Goal: Information Seeking & Learning: Understand process/instructions

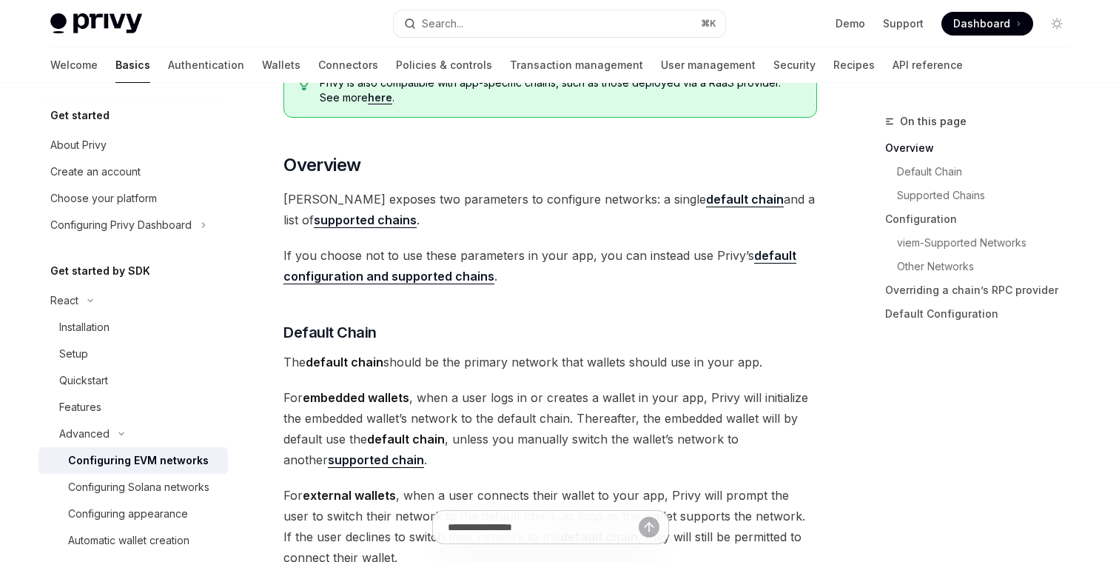
scroll to position [294, 0]
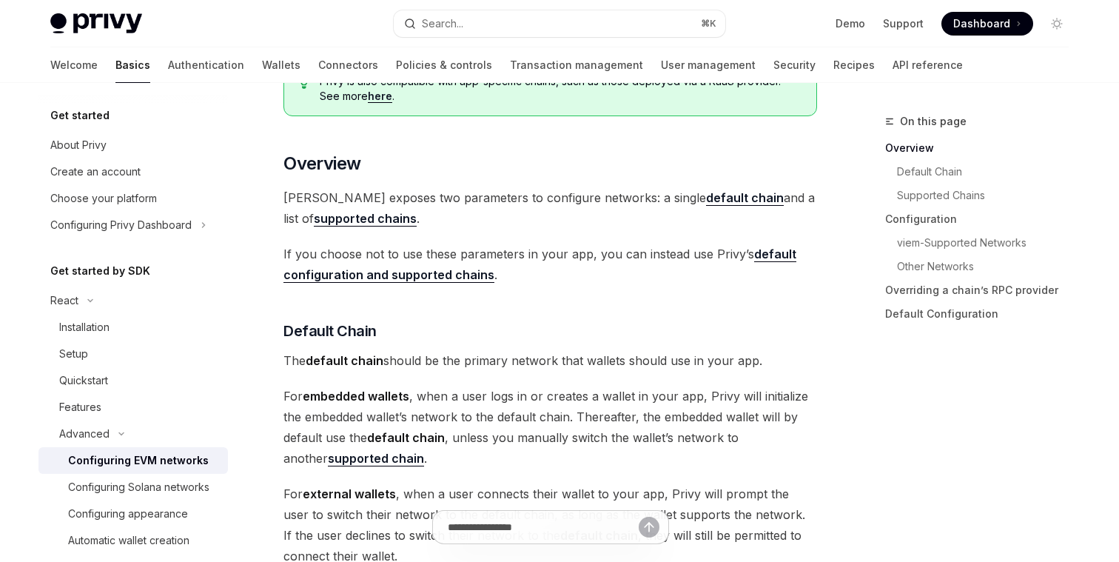
click at [417, 252] on span "If you choose not to use these parameters in your app, you can instead use Priv…" at bounding box center [549, 263] width 533 height 41
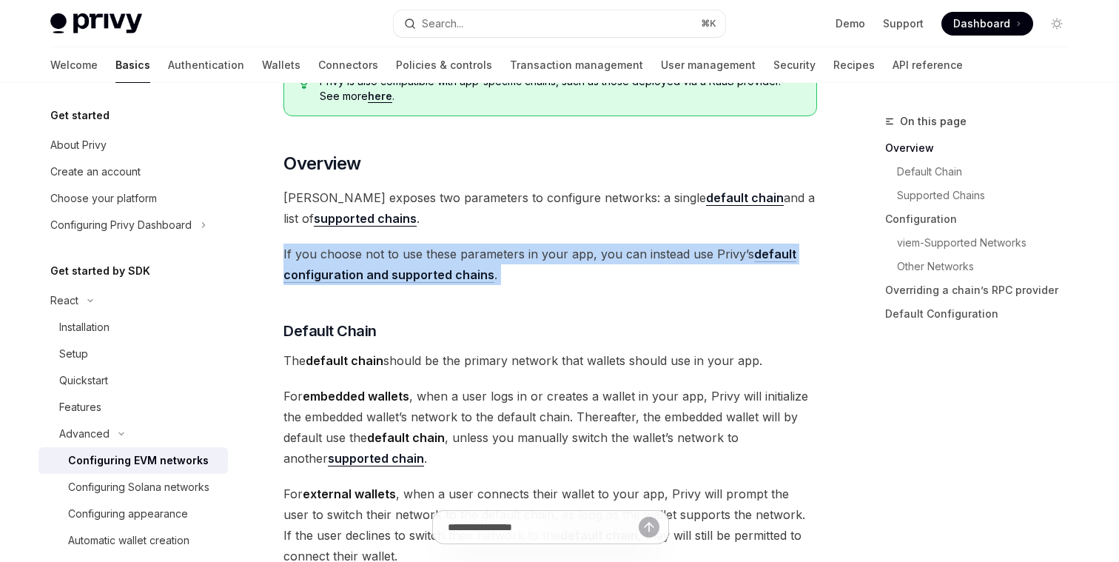
click at [417, 252] on span "If you choose not to use these parameters in your app, you can instead use Priv…" at bounding box center [549, 263] width 533 height 41
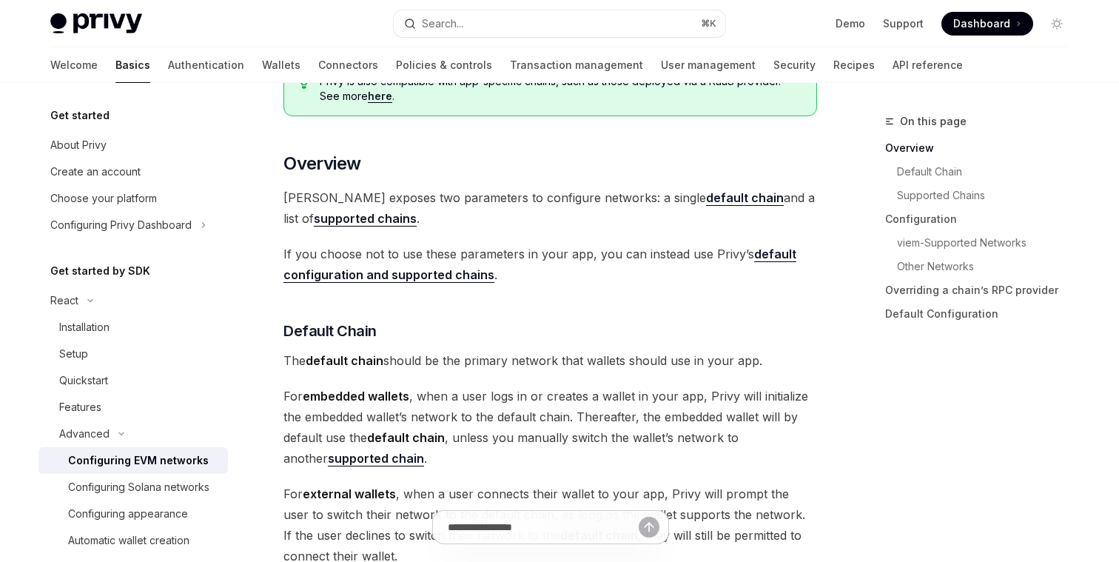
click at [430, 252] on span "If you choose not to use these parameters in your app, you can instead use Priv…" at bounding box center [549, 263] width 533 height 41
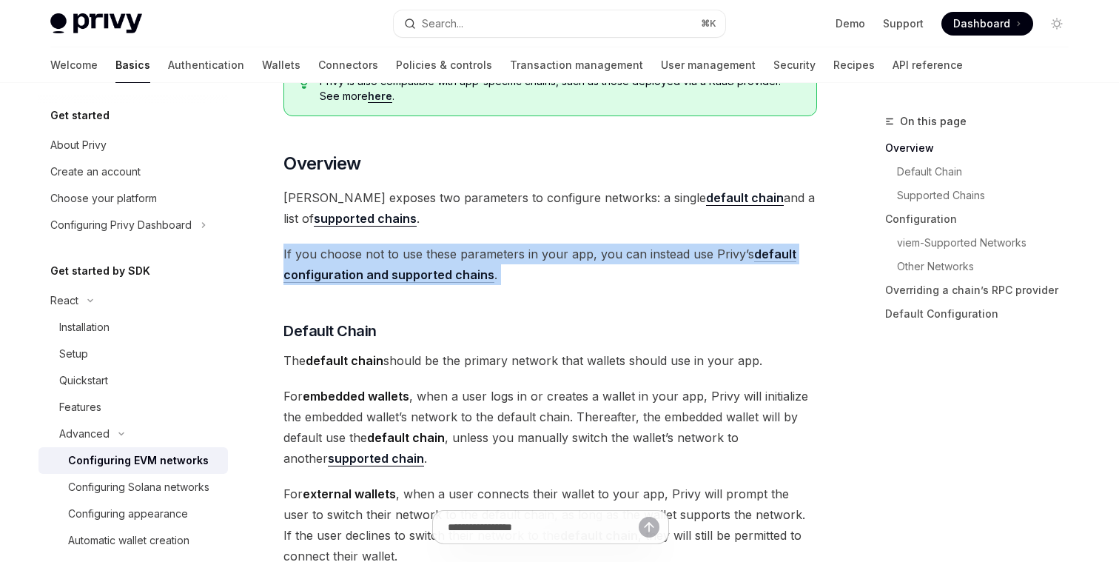
click at [430, 252] on span "If you choose not to use these parameters in your app, you can instead use Priv…" at bounding box center [549, 263] width 533 height 41
click at [462, 252] on span "If you choose not to use these parameters in your app, you can instead use Priv…" at bounding box center [549, 263] width 533 height 41
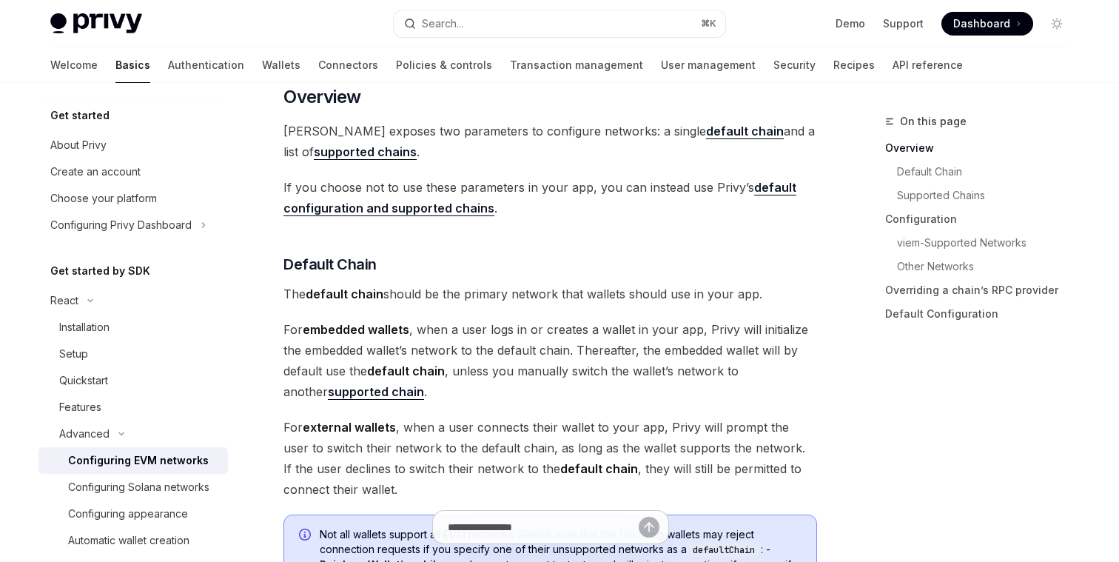
click at [456, 207] on link "default configuration and supported chains" at bounding box center [539, 198] width 513 height 36
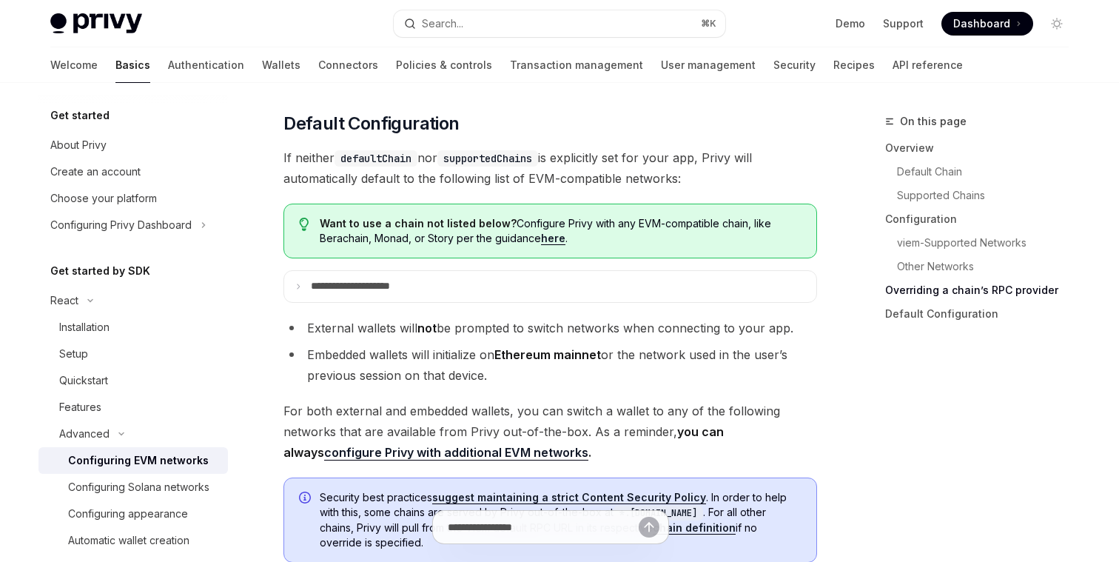
scroll to position [3683, 0]
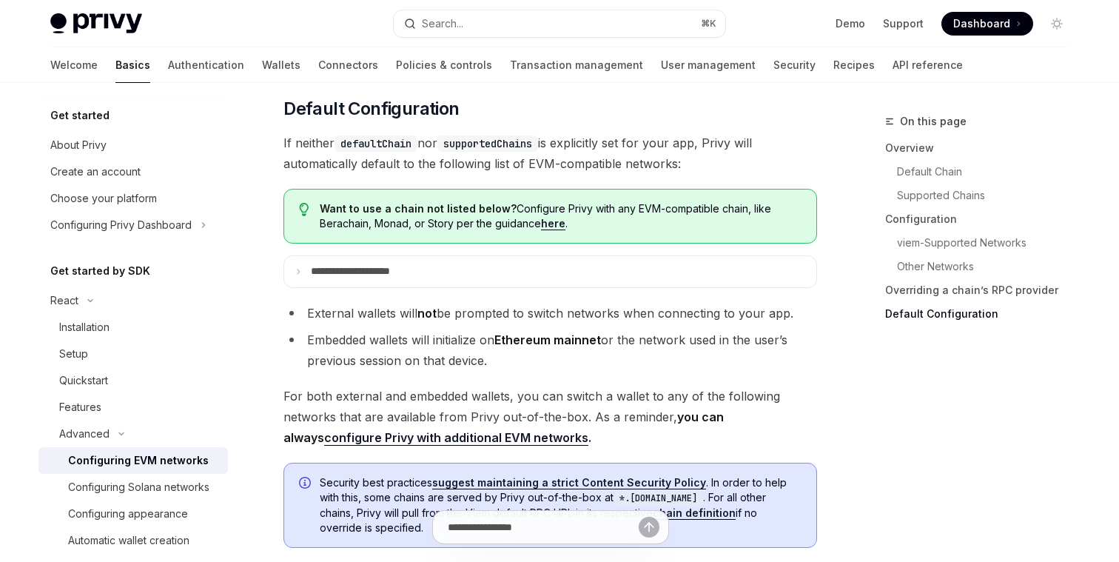
click at [417, 174] on span "If neither defaultChain nor supportedChains is explicitly set for your app, Pri…" at bounding box center [549, 152] width 533 height 41
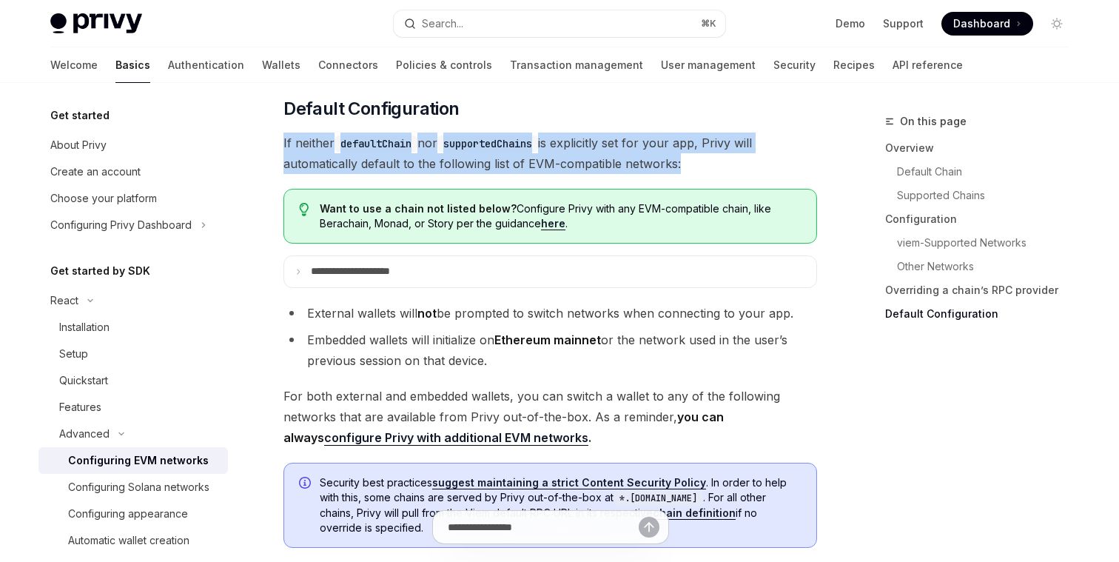
click at [417, 174] on span "If neither defaultChain nor supportedChains is explicitly set for your app, Pri…" at bounding box center [549, 152] width 533 height 41
click at [439, 174] on span "If neither defaultChain nor supportedChains is explicitly set for your app, Pri…" at bounding box center [549, 152] width 533 height 41
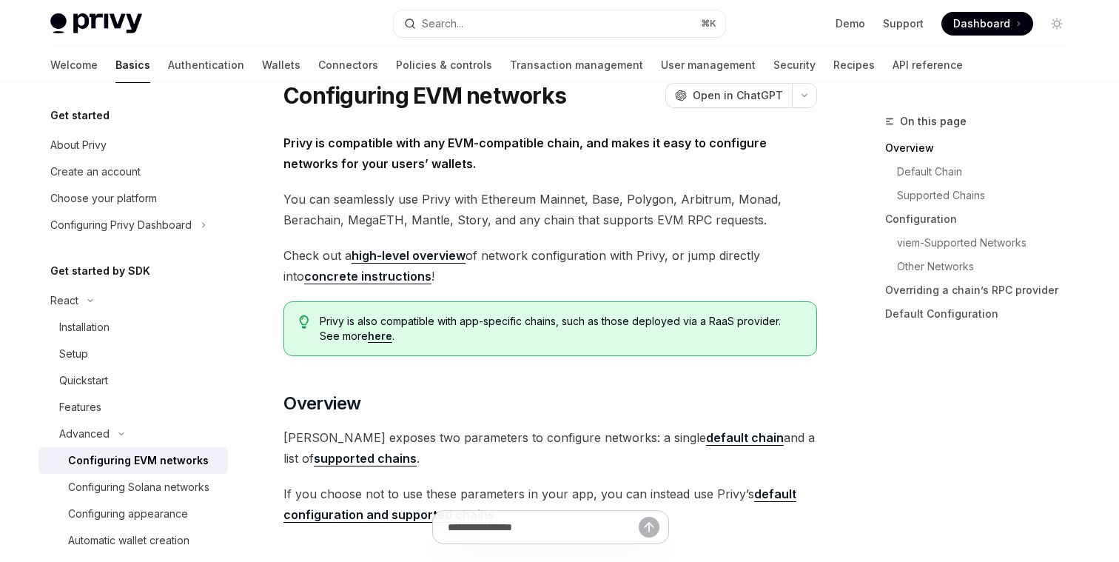
scroll to position [55, 0]
click at [389, 315] on span "Privy is also compatible with app-specific chains, such as those deployed via a…" at bounding box center [561, 328] width 482 height 30
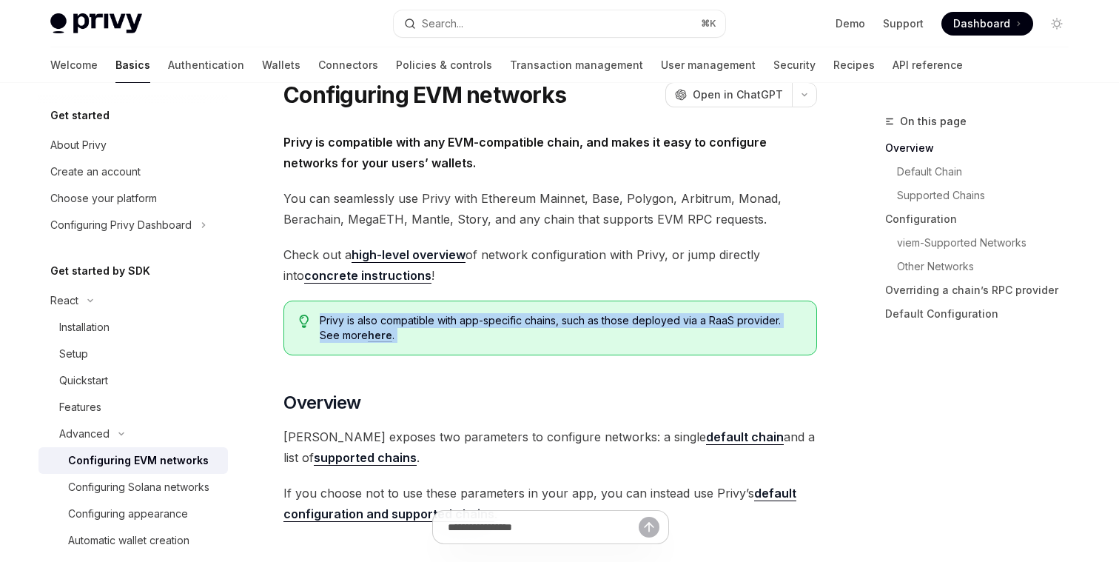
click at [389, 315] on span "Privy is also compatible with app-specific chains, such as those deployed via a…" at bounding box center [561, 328] width 482 height 30
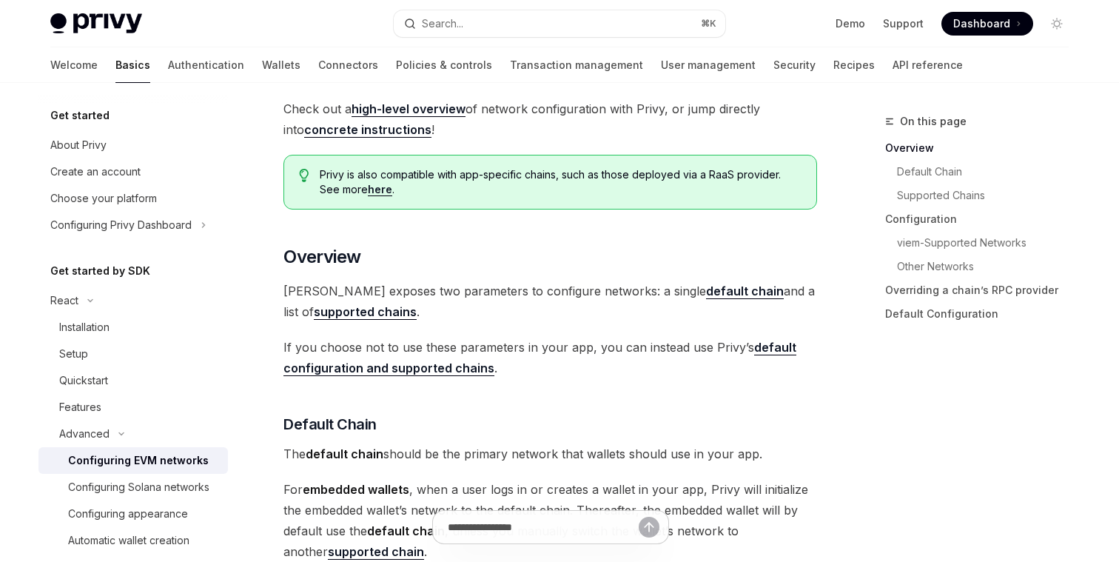
scroll to position [215, 0]
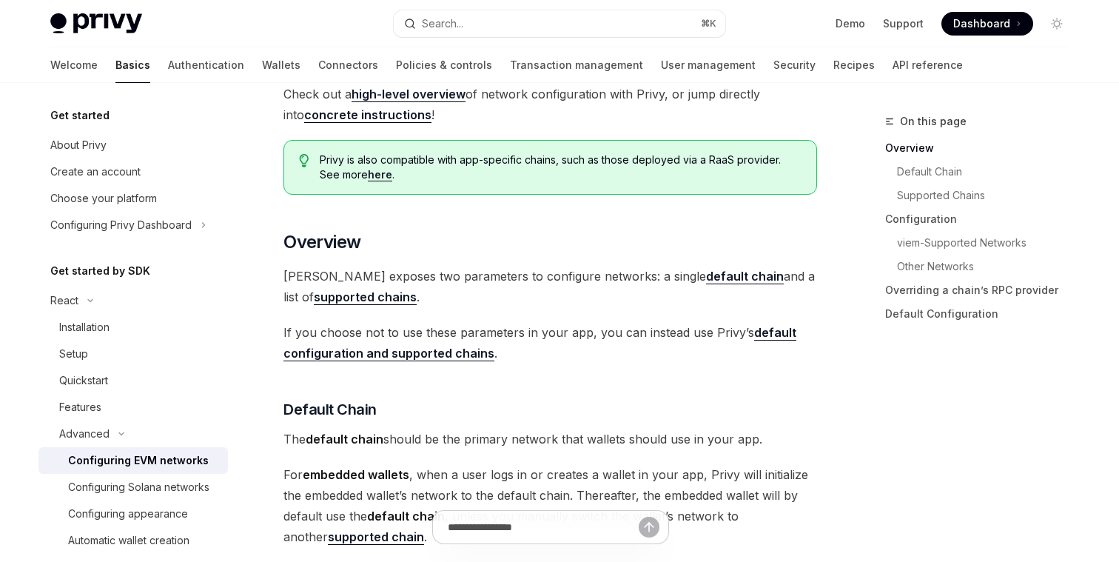
click at [361, 294] on strong "supported chains" at bounding box center [365, 296] width 103 height 15
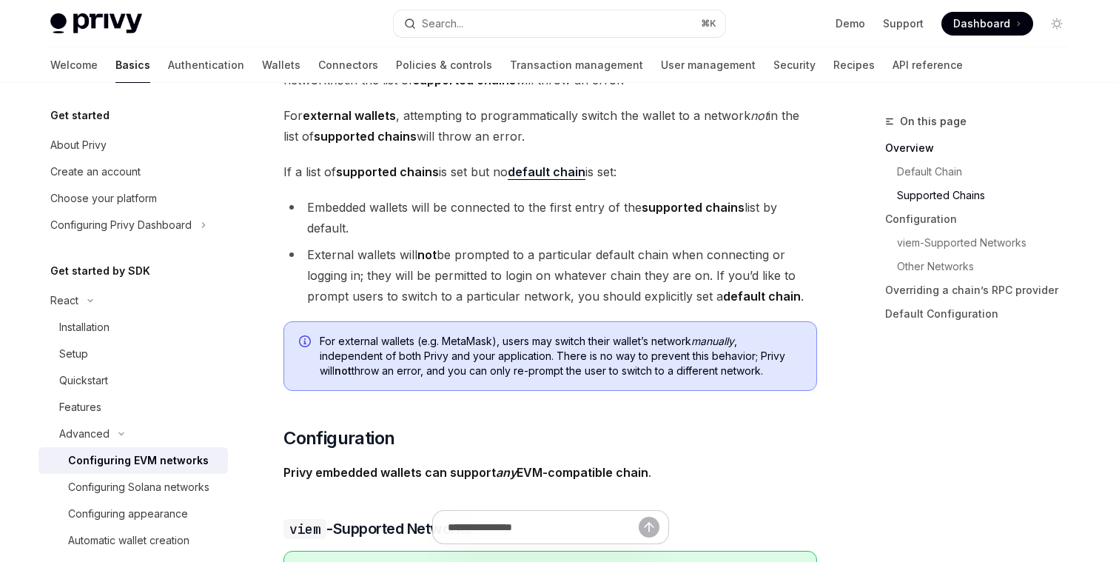
scroll to position [1070, 0]
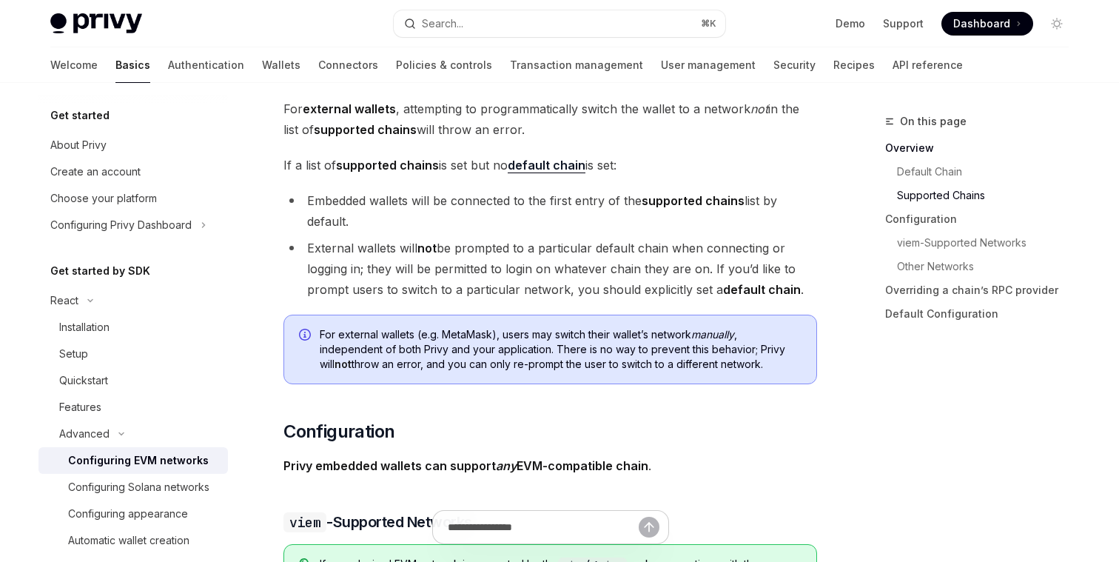
click at [515, 340] on span "For external wallets (e.g. MetaMask), users may switch their wallet’s network m…" at bounding box center [561, 349] width 482 height 44
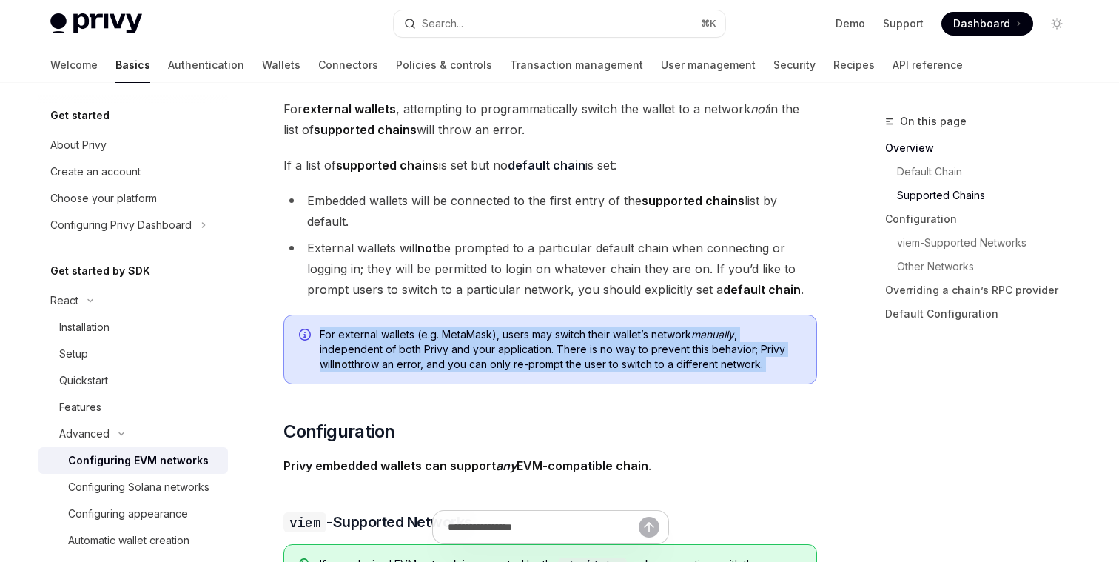
click at [515, 340] on span "For external wallets (e.g. MetaMask), users may switch their wallet’s network m…" at bounding box center [561, 349] width 482 height 44
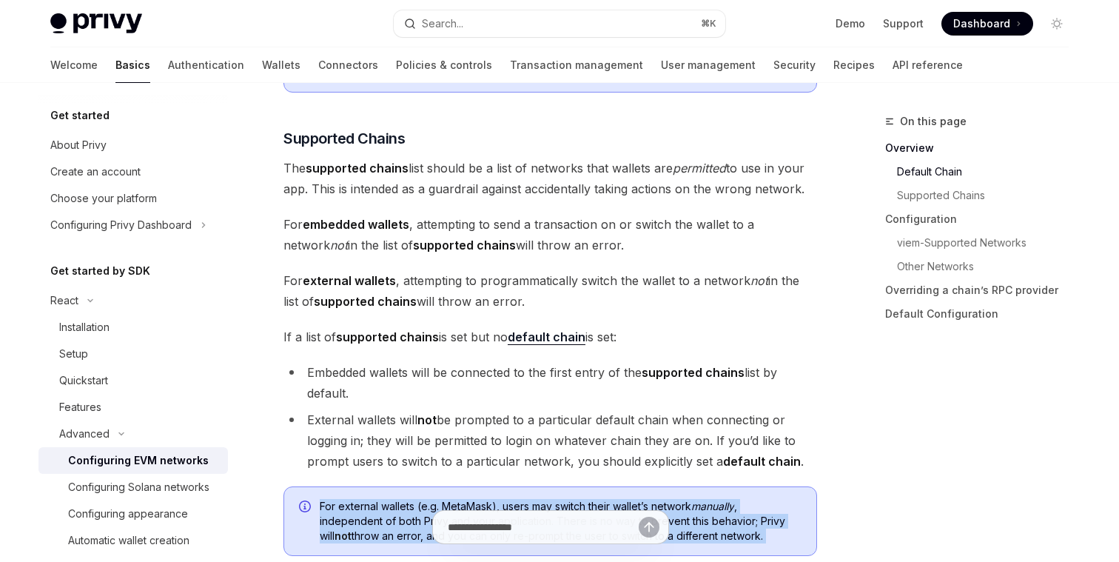
scroll to position [897, 0]
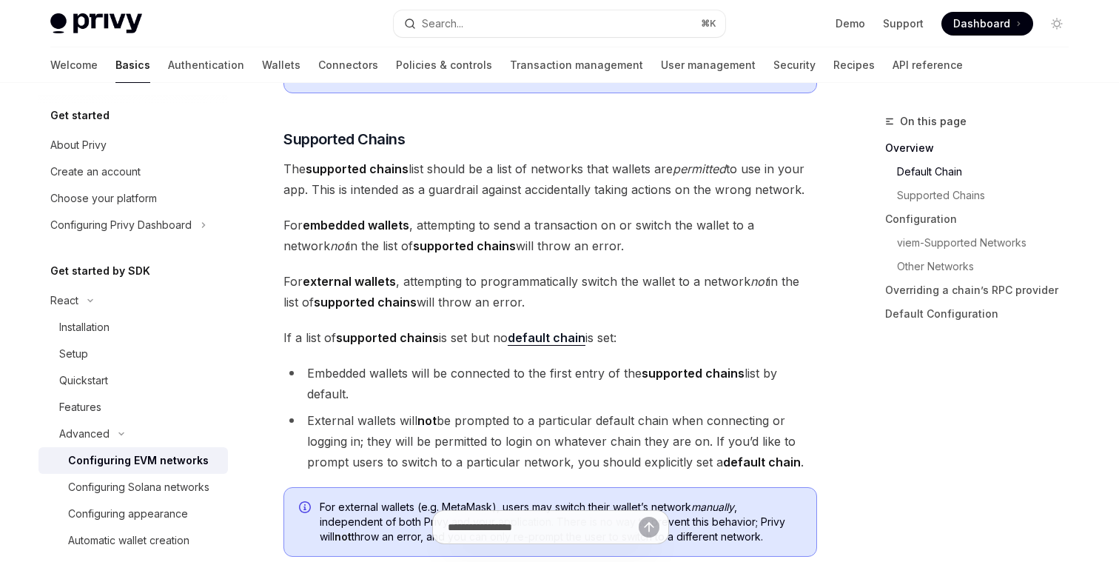
click at [488, 183] on span "The supported chains list should be a list of networks that wallets are permitt…" at bounding box center [549, 178] width 533 height 41
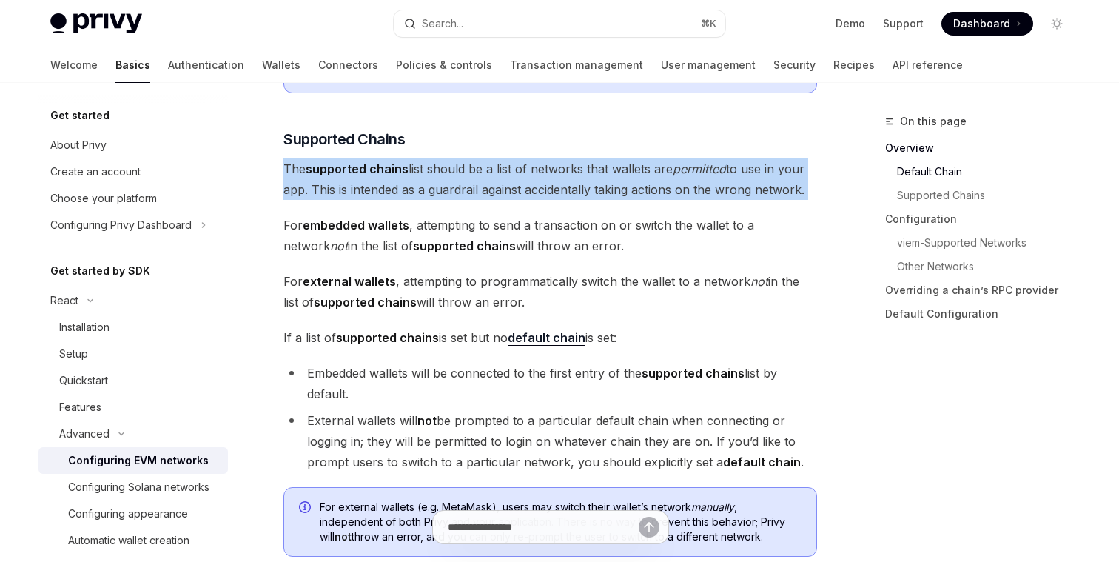
click at [488, 183] on span "The supported chains list should be a list of networks that wallets are permitt…" at bounding box center [549, 178] width 533 height 41
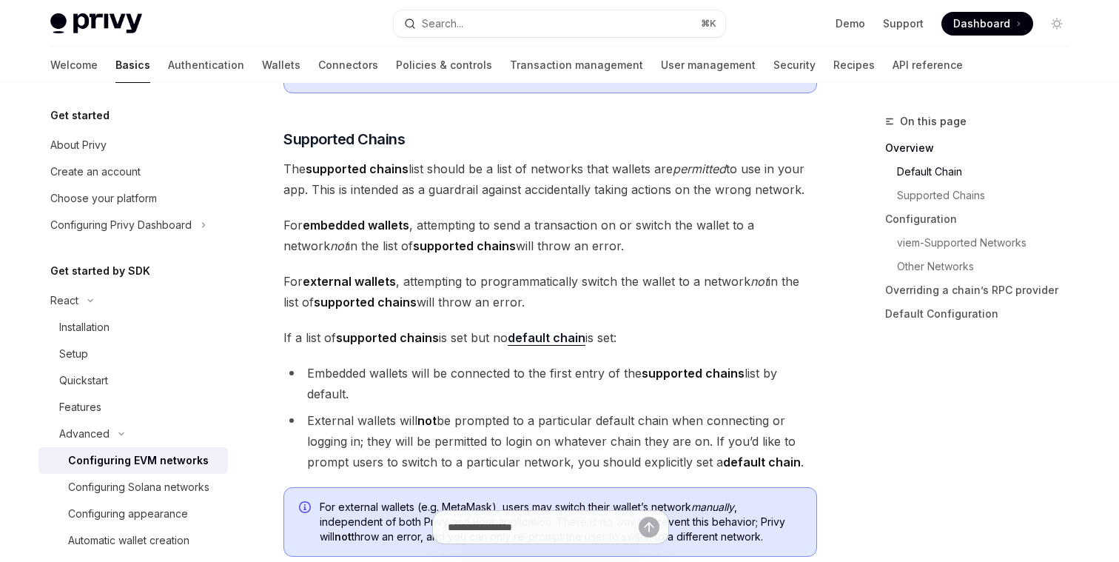
click at [465, 246] on strong "supported chains" at bounding box center [464, 245] width 103 height 15
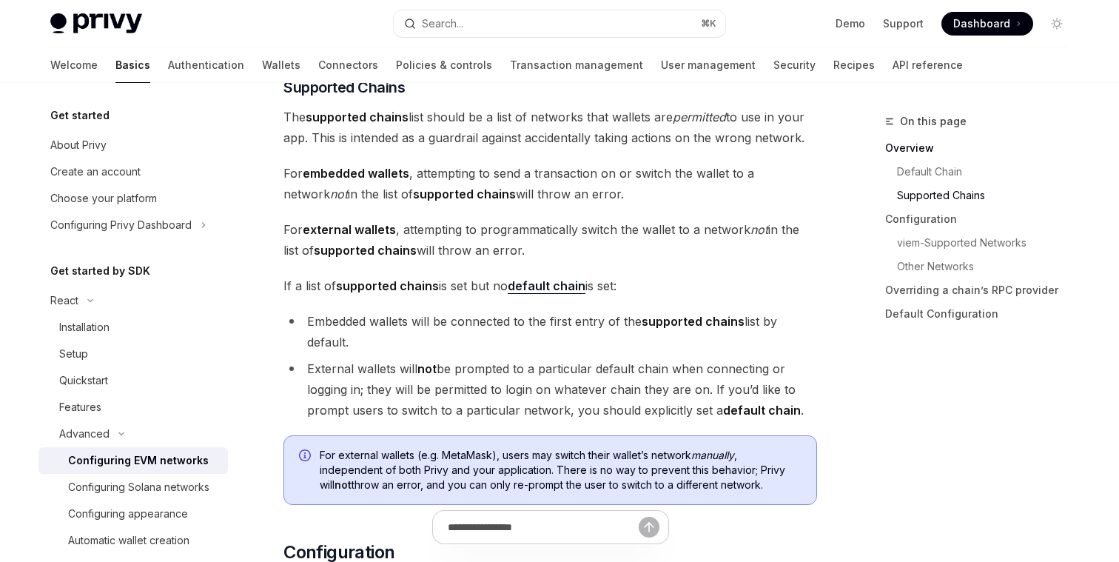
click at [465, 246] on span "For external wallets , attempting to programmatically switch the wallet to a ne…" at bounding box center [549, 239] width 533 height 41
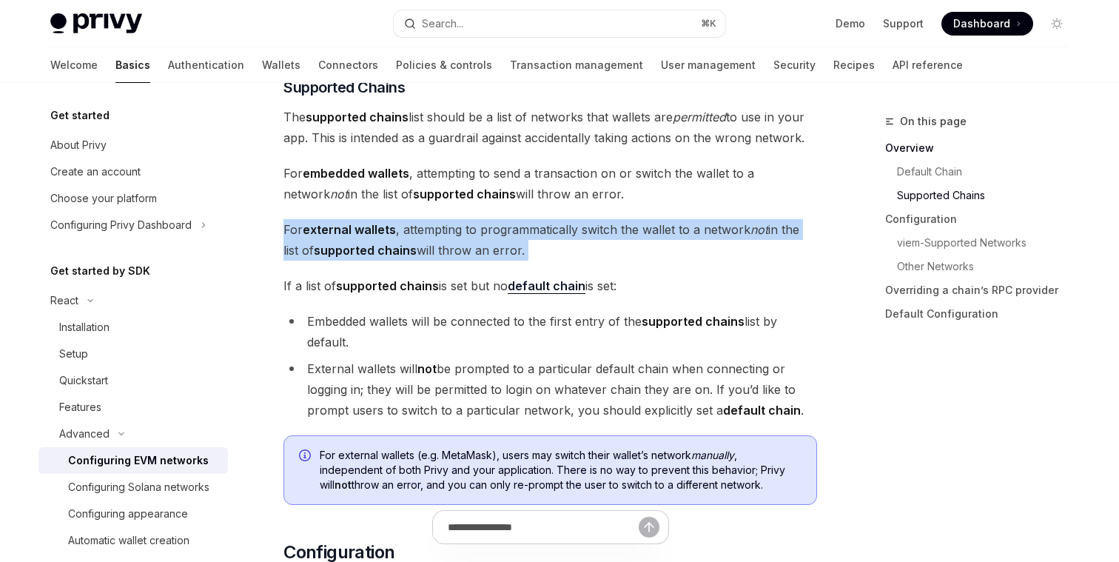
click at [465, 246] on span "For external wallets , attempting to programmatically switch the wallet to a ne…" at bounding box center [549, 239] width 533 height 41
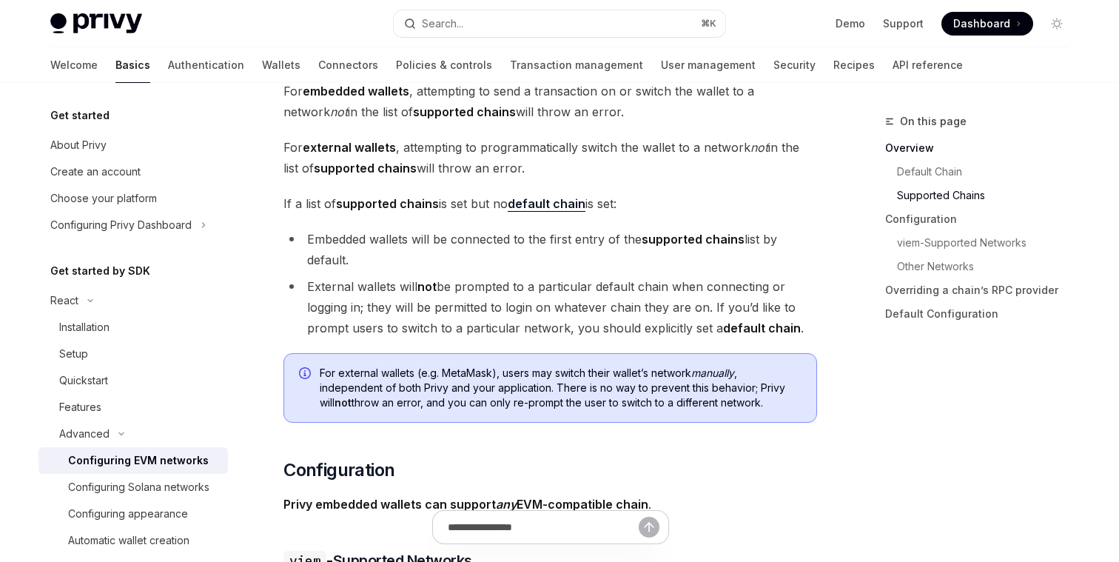
click at [465, 246] on li "Embedded wallets will be connected to the first entry of the supported chains l…" at bounding box center [549, 249] width 533 height 41
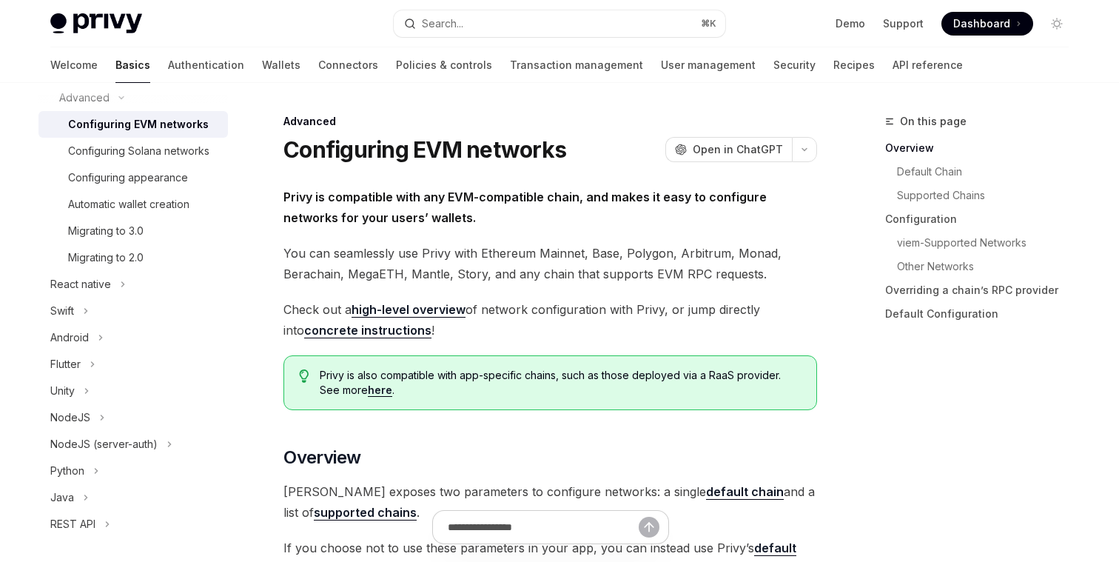
scroll to position [0, 0]
